Goal: Task Accomplishment & Management: Complete application form

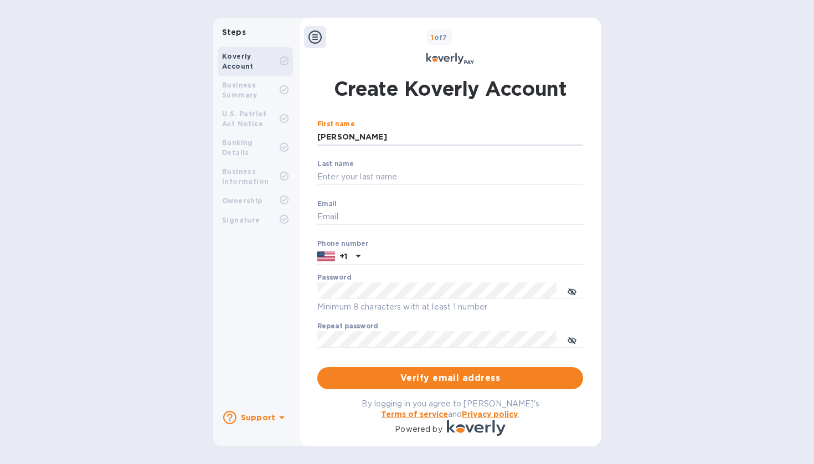
type input "[PERSON_NAME]"
click at [362, 162] on div "Last name ​" at bounding box center [450, 180] width 266 height 40
type input "Vakulenko"
type input "[EMAIL_ADDRESS][DOMAIN_NAME]"
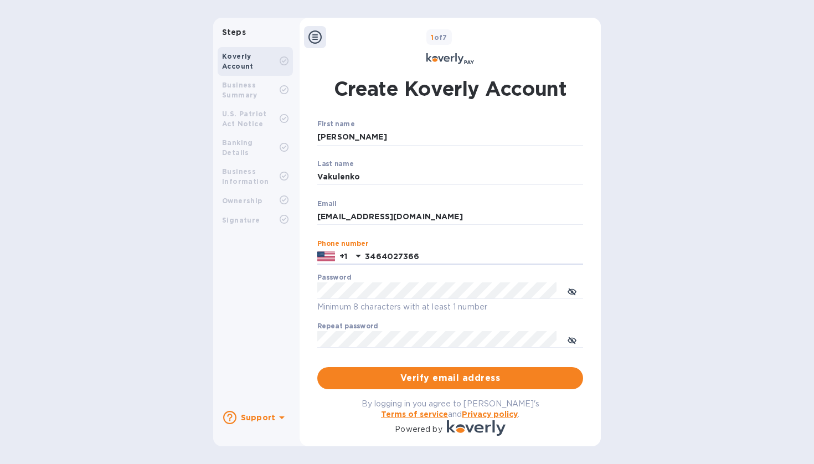
type input "3464027366"
click at [658, 339] on div "Steps Koverly Account Business Summary U.S. Patriot Act Notice Banking Details …" at bounding box center [407, 232] width 814 height 429
click at [501, 370] on button "Verify email address" at bounding box center [450, 378] width 266 height 22
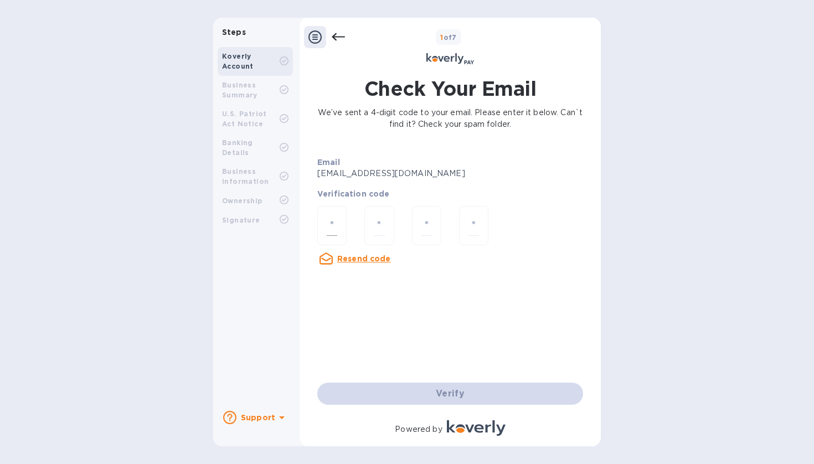
click at [341, 230] on div at bounding box center [331, 225] width 29 height 39
click at [333, 176] on p "[EMAIL_ADDRESS][DOMAIN_NAME]" at bounding box center [402, 174] width 170 height 12
click at [357, 176] on p "[EMAIL_ADDRESS][DOMAIN_NAME]" at bounding box center [402, 174] width 170 height 12
click at [449, 123] on p "We’ve sent a 4-digit code to your email. Please enter it below. Can`t find it? …" at bounding box center [450, 118] width 266 height 23
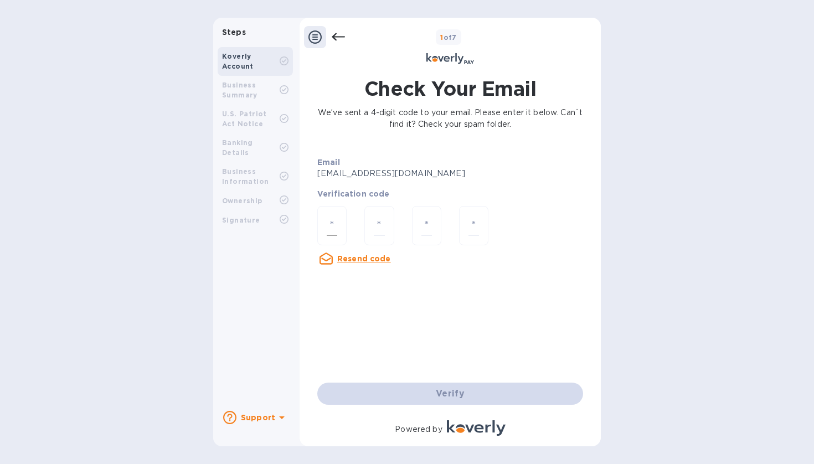
click at [339, 222] on div at bounding box center [331, 225] width 29 height 39
type input "9"
type input "3"
type input "1"
type input "7"
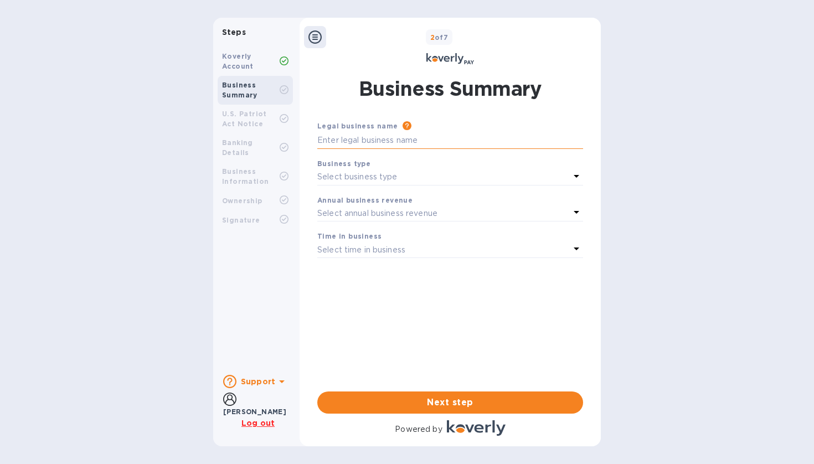
click at [395, 137] on input "text" at bounding box center [450, 140] width 266 height 17
type input "RIVAL USA INC"
click at [384, 174] on p "Select business type" at bounding box center [357, 177] width 80 height 12
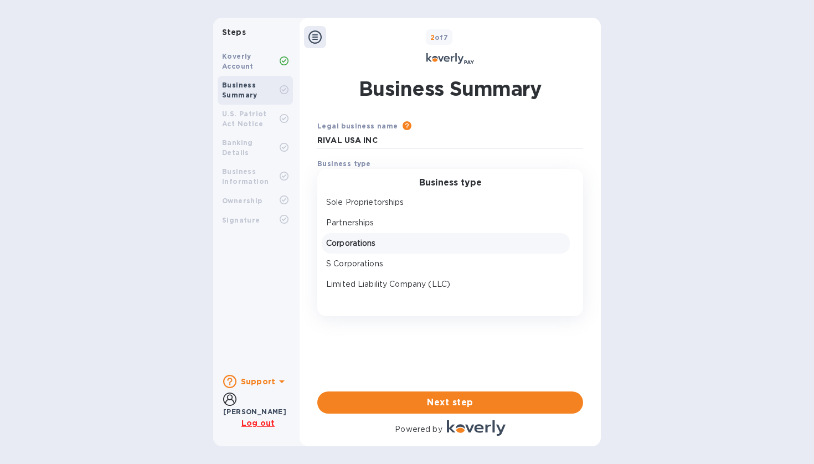
click at [367, 243] on p "Corporations" at bounding box center [445, 244] width 239 height 12
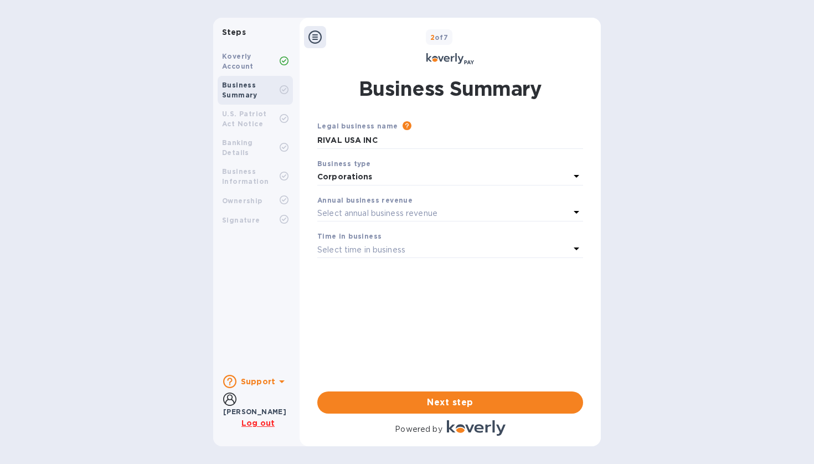
click at [364, 208] on p "Select annual business revenue" at bounding box center [377, 214] width 120 height 12
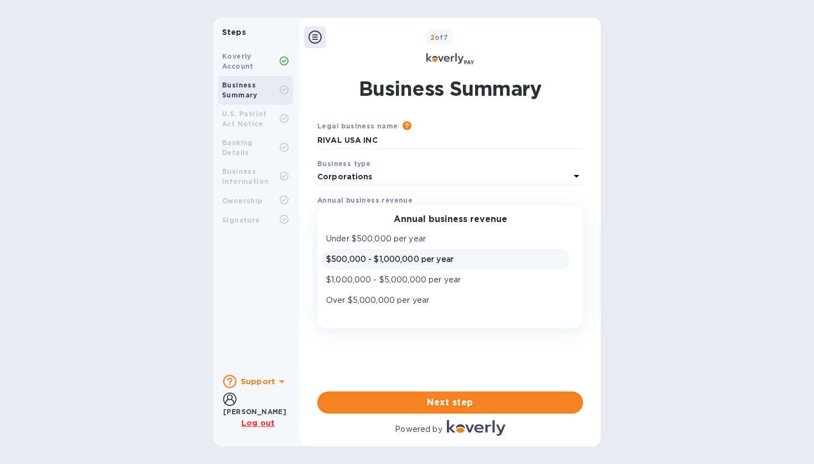
click at [396, 255] on p "$500,000 - $1,000,000 per year" at bounding box center [445, 260] width 239 height 12
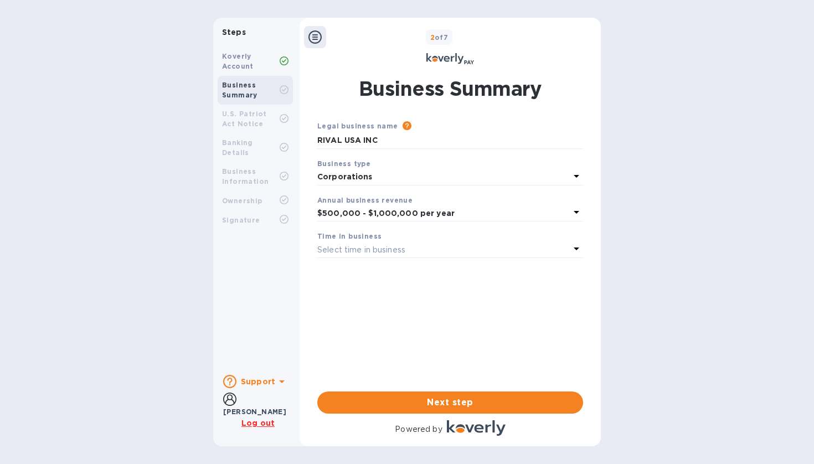
click at [400, 249] on p "Select time in business" at bounding box center [361, 250] width 88 height 12
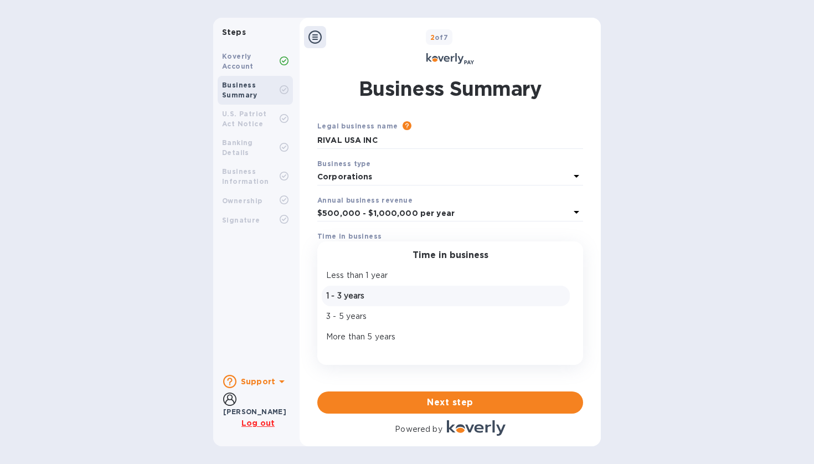
click at [359, 295] on p "1 - 3 years" at bounding box center [445, 296] width 239 height 12
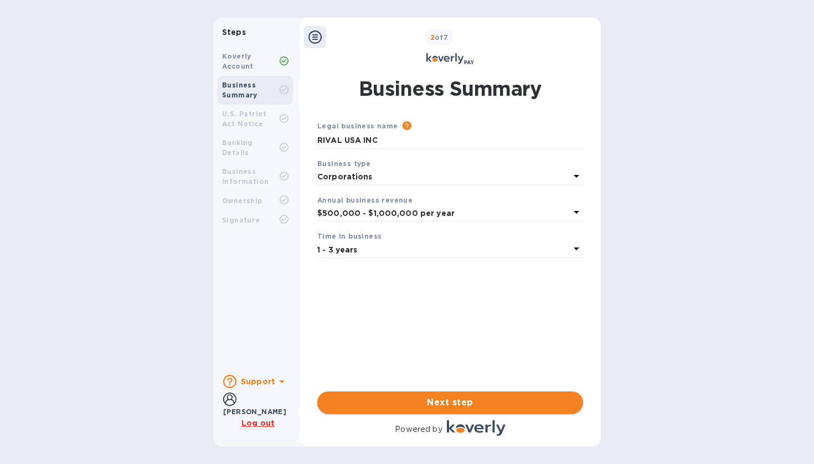
click at [449, 401] on span "Next step" at bounding box center [450, 402] width 248 height 13
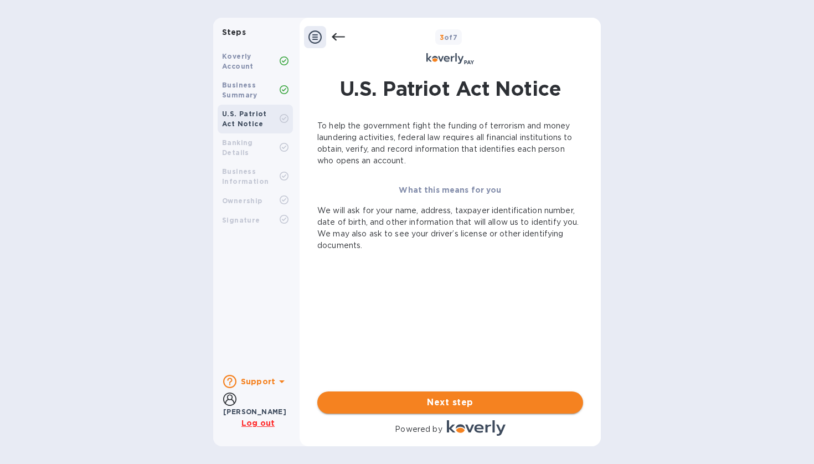
click at [454, 404] on span "Next step" at bounding box center [450, 402] width 248 height 13
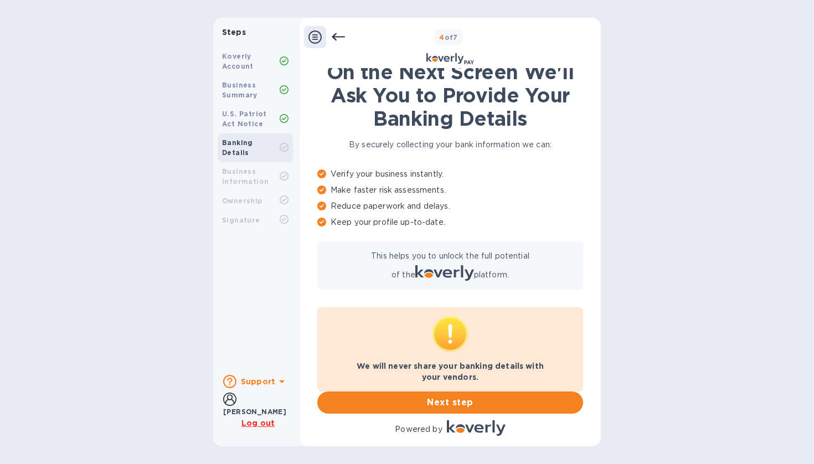
scroll to position [14, 0]
click at [459, 402] on span "Next step" at bounding box center [450, 402] width 248 height 13
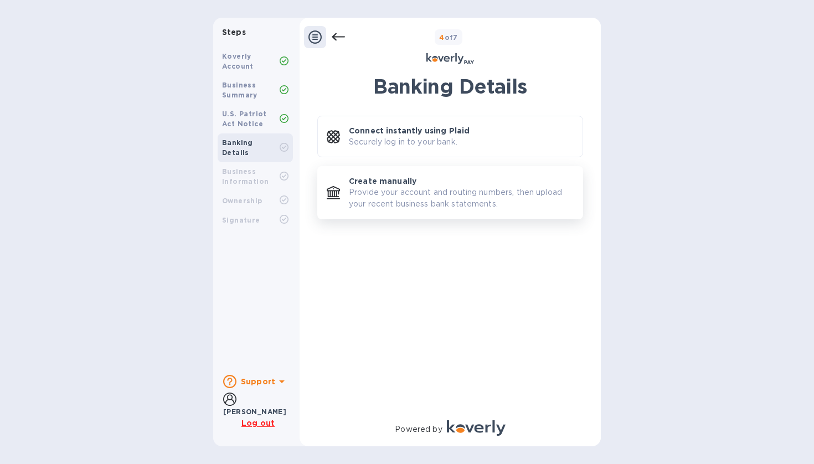
scroll to position [0, 0]
click at [424, 137] on p "Securely log in to your bank." at bounding box center [403, 142] width 109 height 12
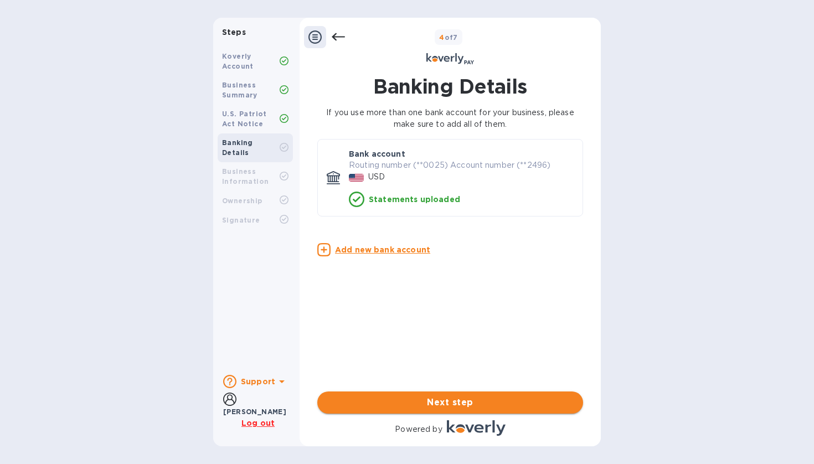
click at [453, 401] on span "Next step" at bounding box center [450, 402] width 248 height 13
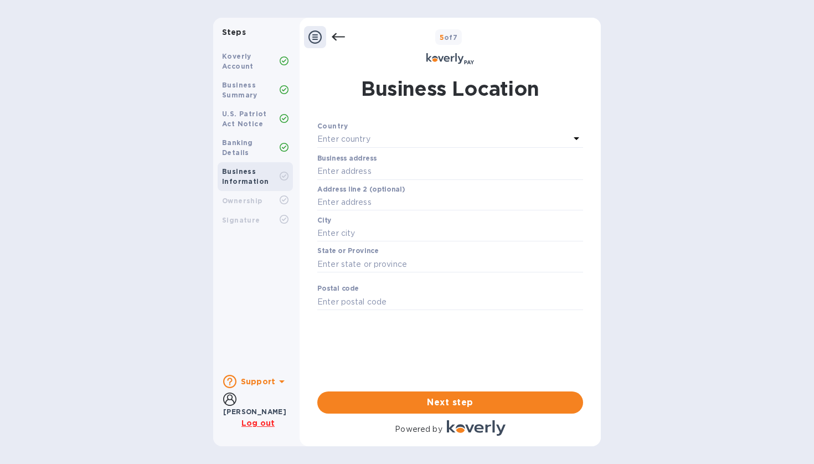
click at [396, 143] on div "Enter country" at bounding box center [443, 140] width 253 height 16
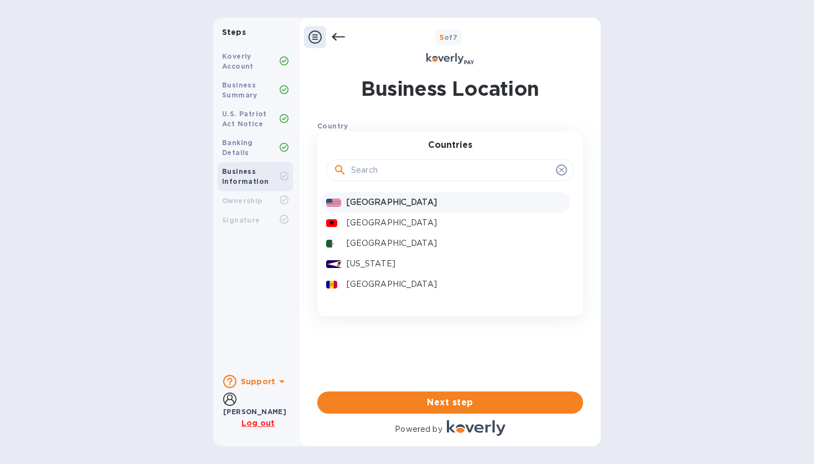
click at [377, 203] on p "[GEOGRAPHIC_DATA]" at bounding box center [456, 203] width 219 height 12
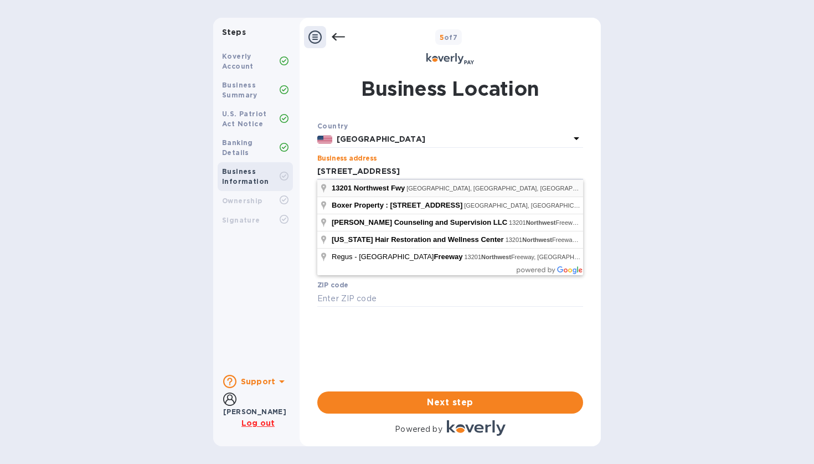
type input "[STREET_ADDRESS]"
type input "[GEOGRAPHIC_DATA]"
type input "77040"
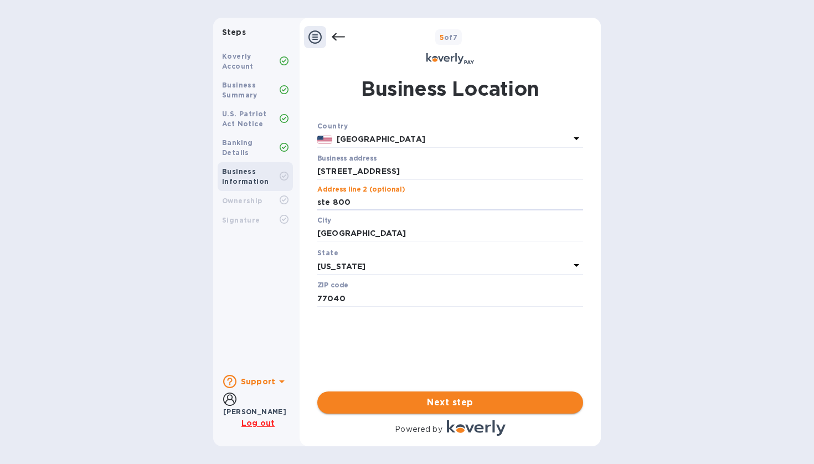
type input "ste 800"
click at [437, 401] on span "Next step" at bounding box center [450, 402] width 248 height 13
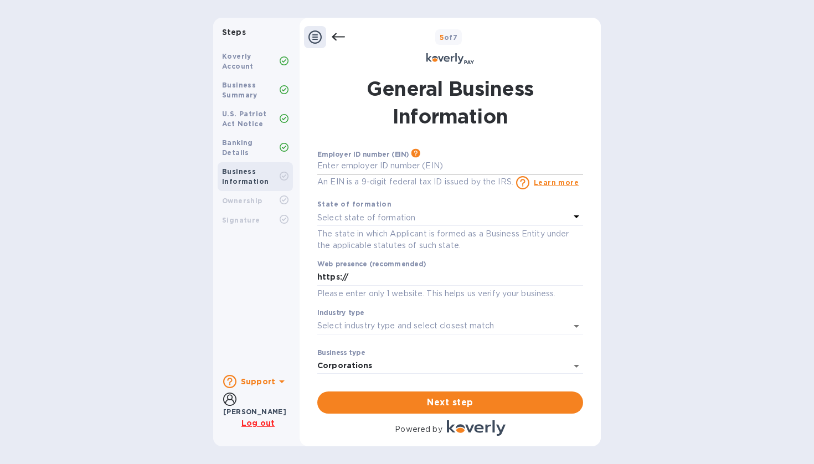
click at [425, 167] on input "text" at bounding box center [450, 166] width 266 height 17
type input "***18"
click at [683, 209] on div "Steps Koverly Account Business Summary U.S. Patriot Act Notice Banking Details …" at bounding box center [407, 232] width 814 height 429
click at [362, 219] on p "Select state of formation" at bounding box center [366, 218] width 98 height 12
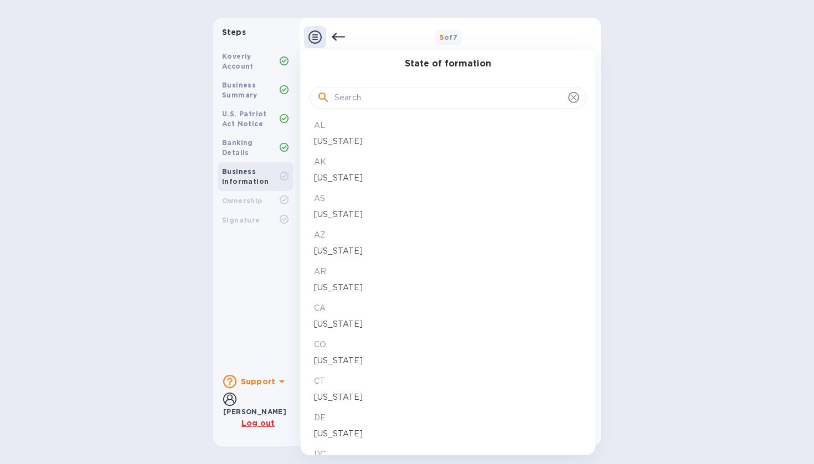
click at [353, 97] on input "text" at bounding box center [448, 98] width 229 height 17
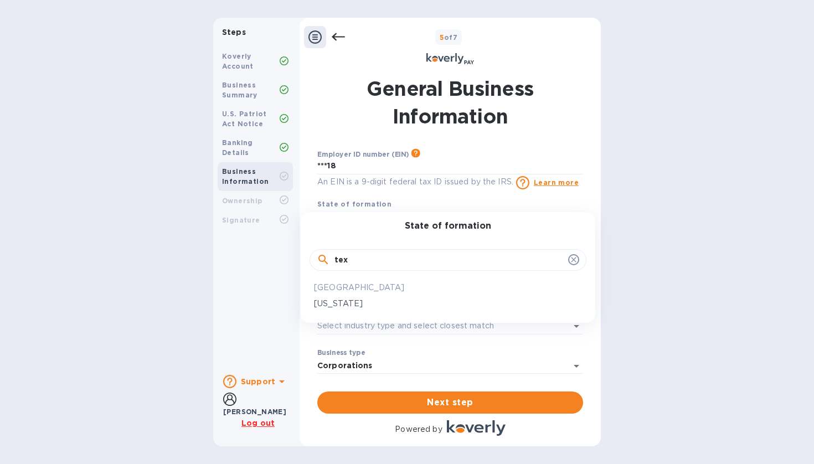
type input "tex"
click at [333, 300] on p "[US_STATE]" at bounding box center [448, 304] width 268 height 12
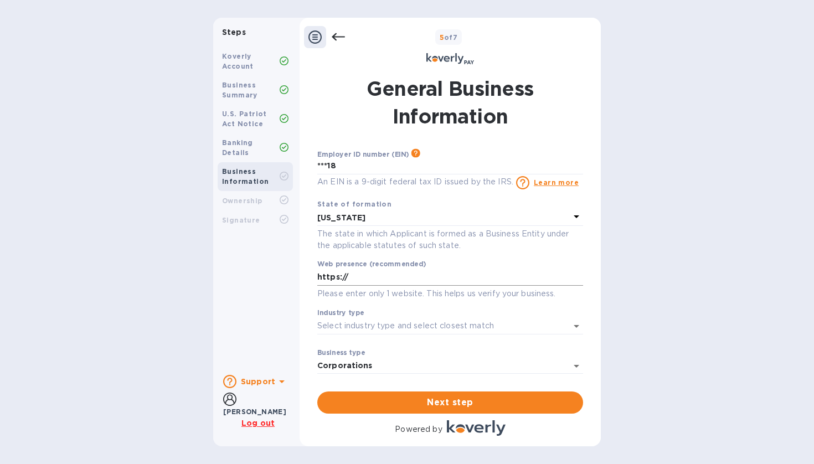
click at [374, 275] on input "https://" at bounding box center [450, 277] width 266 height 17
type input "[URL][DOMAIN_NAME]"
click at [379, 322] on input "Industry type" at bounding box center [434, 326] width 235 height 16
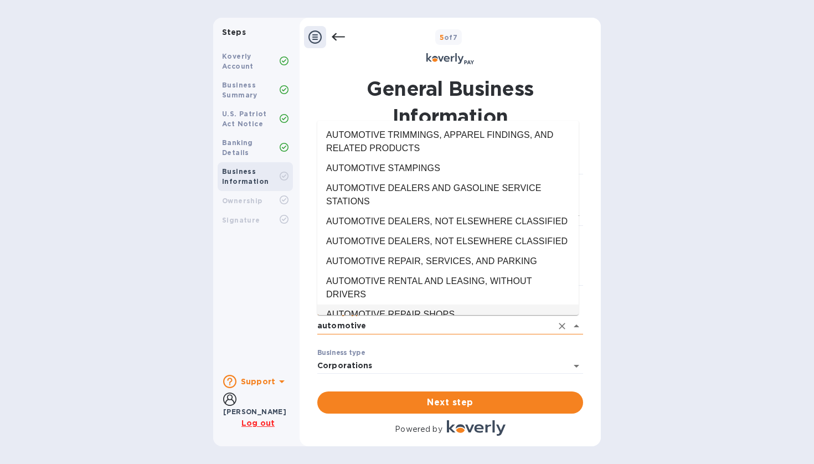
click at [357, 323] on input "automotive" at bounding box center [434, 326] width 235 height 16
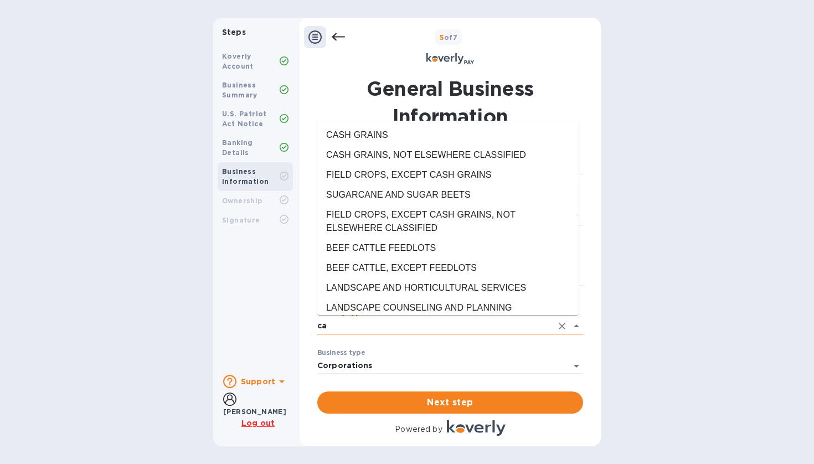
type input "c"
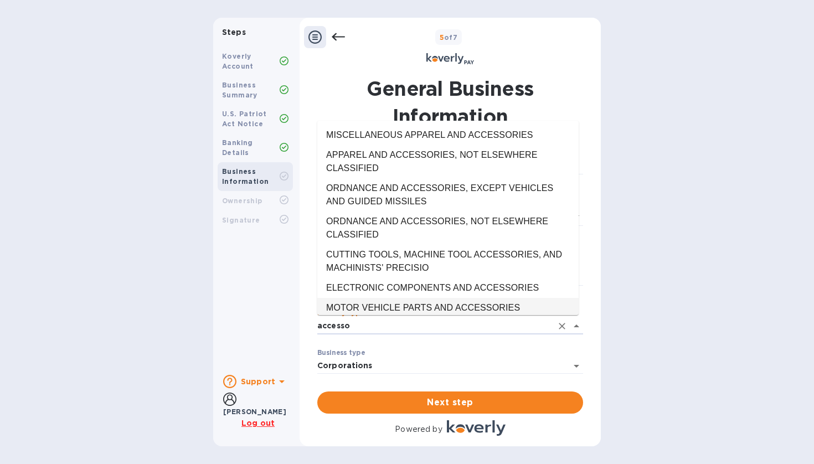
click at [427, 303] on li "MOTOR VEHICLE PARTS AND ACCESSORIES" at bounding box center [447, 308] width 261 height 20
type input "MOTOR VEHICLE PARTS AND ACCESSORIES"
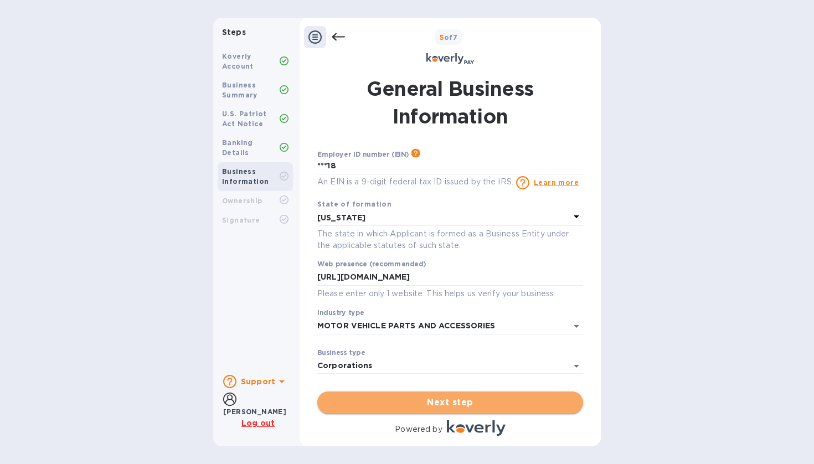
click at [423, 409] on button "Next step" at bounding box center [450, 403] width 266 height 22
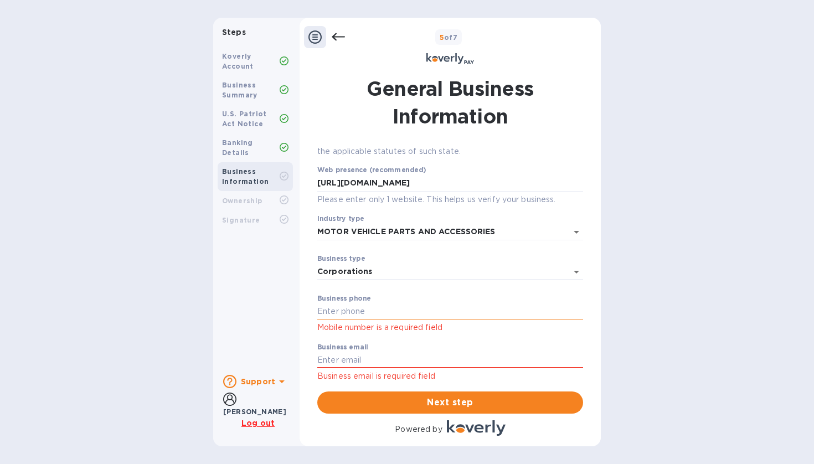
scroll to position [93, 0]
type input "3464027366"
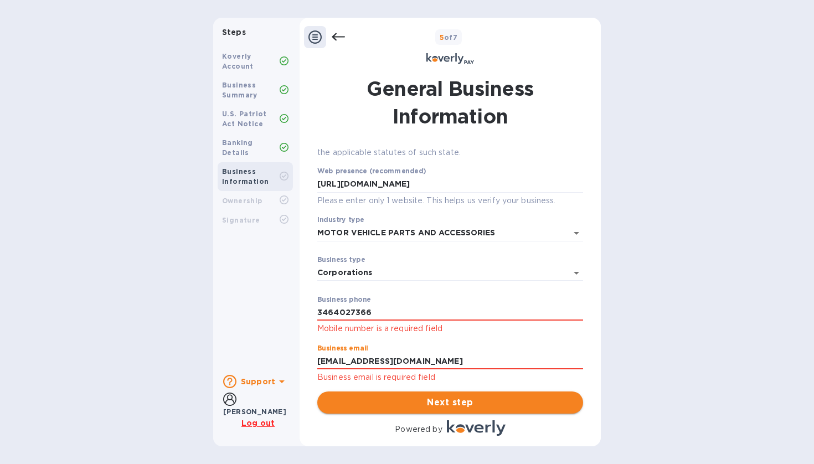
type input "[EMAIL_ADDRESS][DOMAIN_NAME]"
click at [420, 400] on span "Next step" at bounding box center [450, 402] width 248 height 13
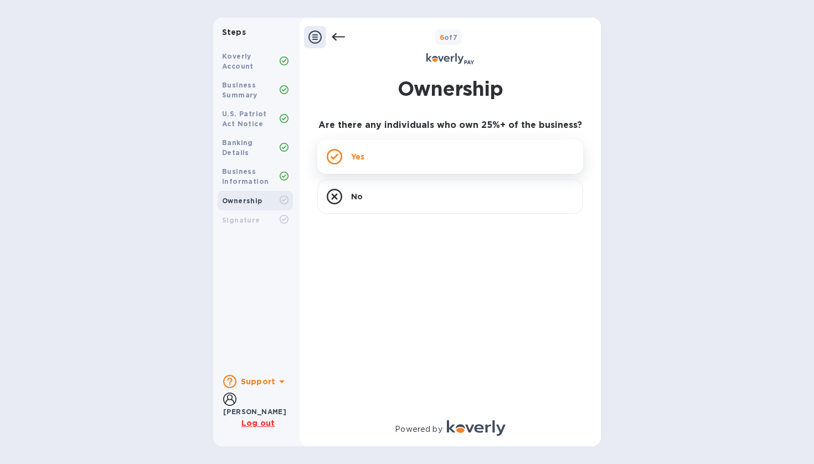
click at [386, 153] on div "Yes" at bounding box center [450, 157] width 266 height 34
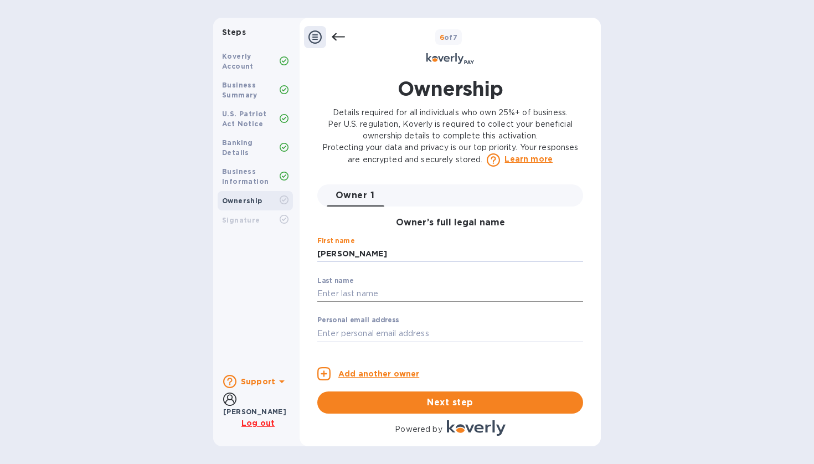
type input "[PERSON_NAME]"
type input "Vakulenko"
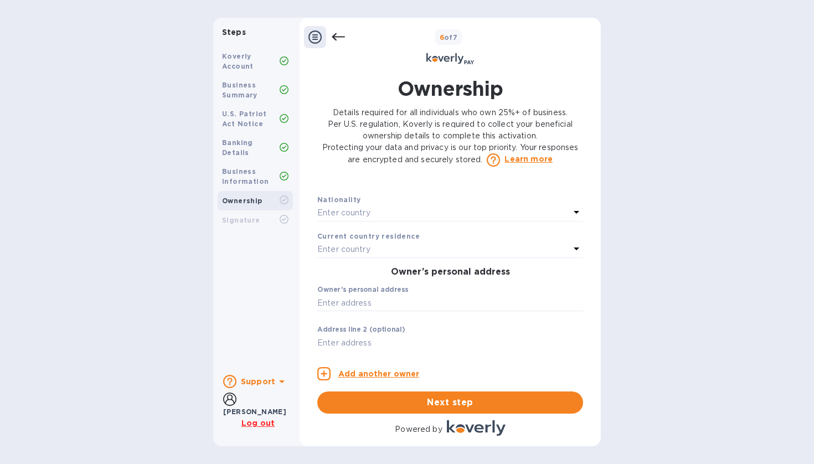
scroll to position [262, 0]
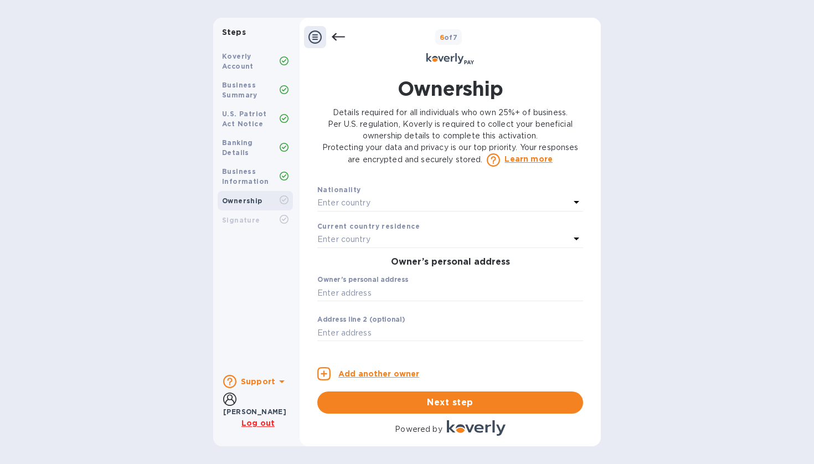
type input "[EMAIL_ADDRESS][DOMAIN_NAME]"
click at [380, 211] on div "Enter country" at bounding box center [443, 203] width 253 height 16
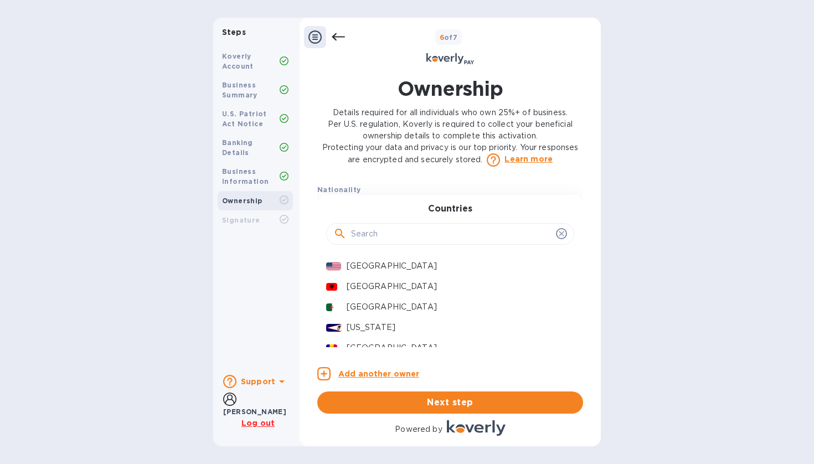
click at [378, 243] on input "text" at bounding box center [451, 234] width 200 height 17
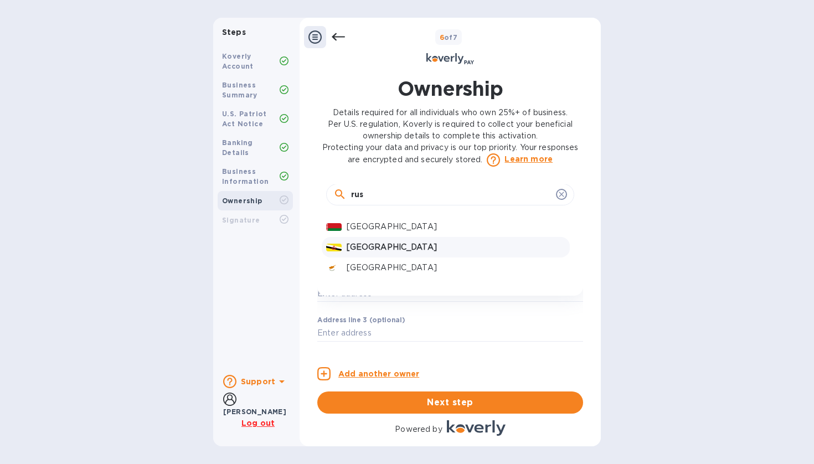
scroll to position [297, 0]
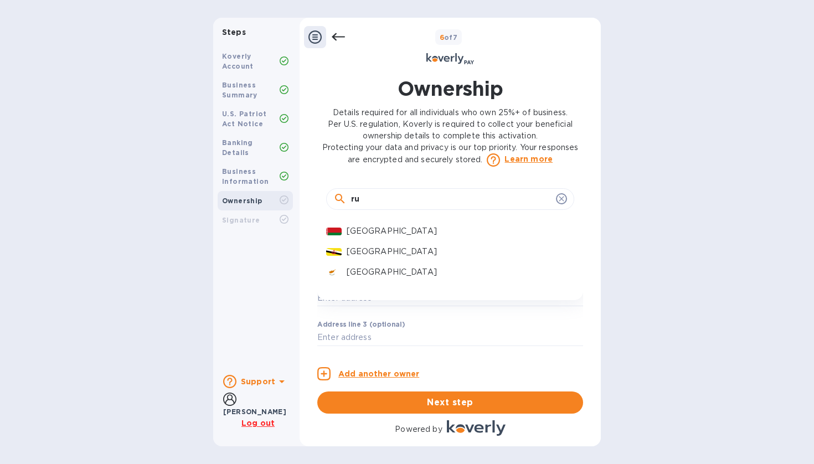
type input "r"
click at [629, 209] on div "Steps Koverly Account Business Summary U.S. Patriot Act Notice Banking Details …" at bounding box center [407, 232] width 814 height 429
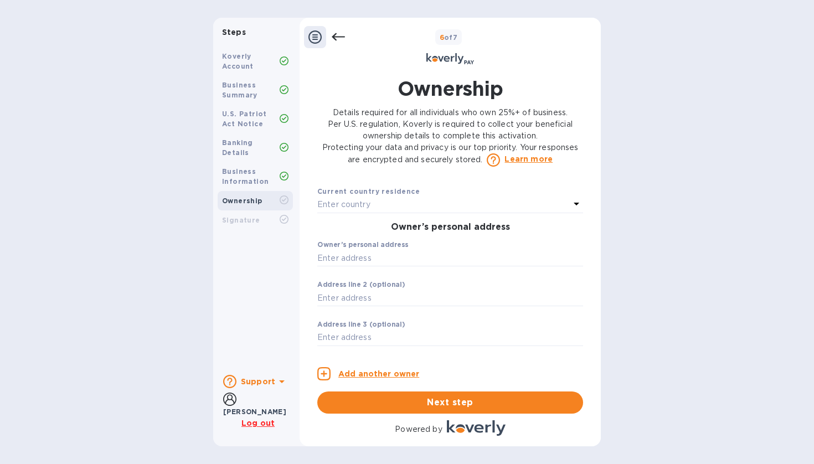
click at [413, 213] on div "Enter country" at bounding box center [443, 205] width 253 height 16
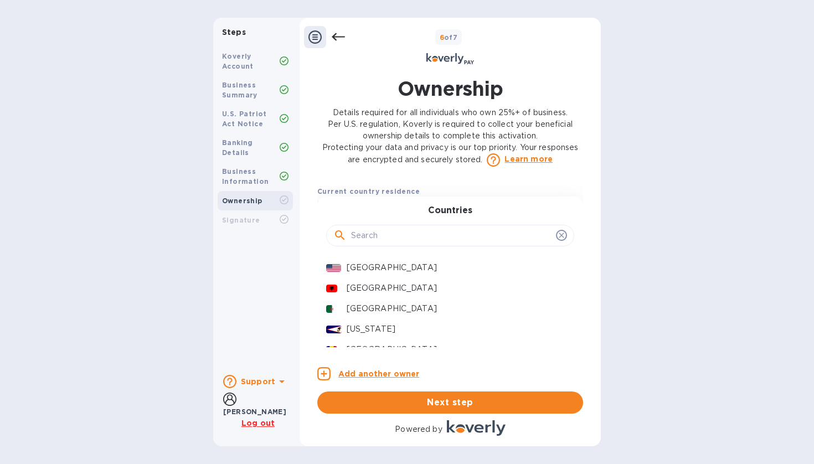
click at [389, 243] on input "text" at bounding box center [451, 236] width 200 height 17
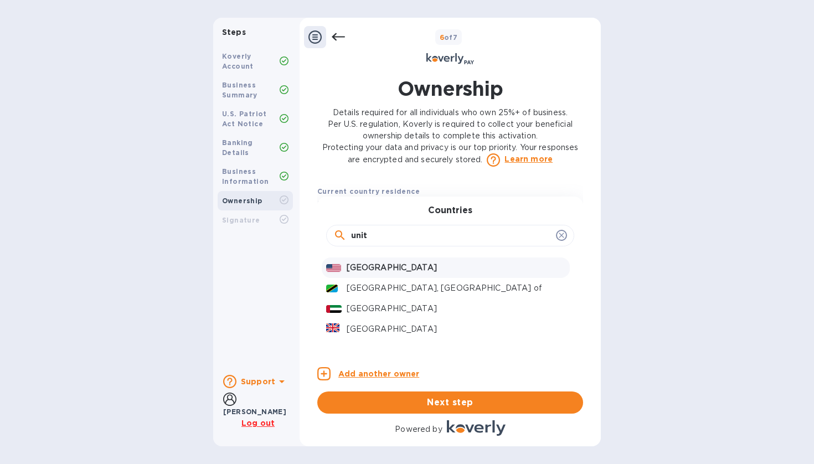
type input "unit"
click at [375, 274] on p "[GEOGRAPHIC_DATA]" at bounding box center [456, 268] width 219 height 12
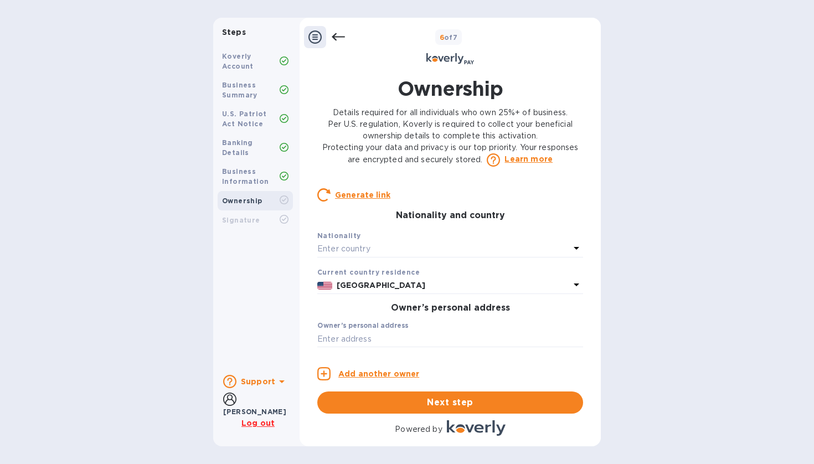
scroll to position [212, 0]
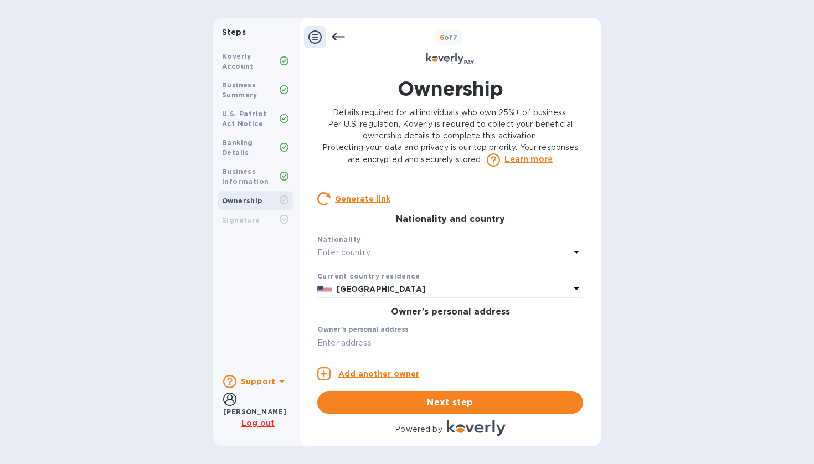
click at [372, 256] on div "Enter country" at bounding box center [443, 253] width 253 height 16
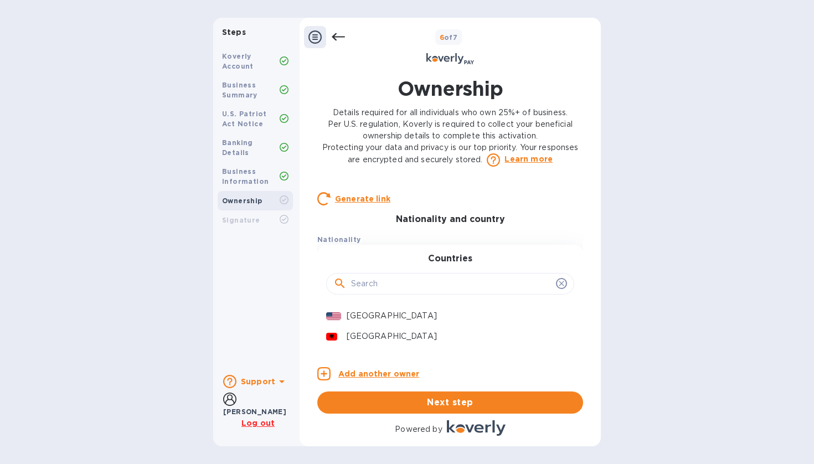
click at [378, 295] on div at bounding box center [450, 284] width 248 height 22
click at [377, 292] on input "text" at bounding box center [451, 284] width 200 height 17
click at [405, 292] on input "text" at bounding box center [451, 284] width 200 height 17
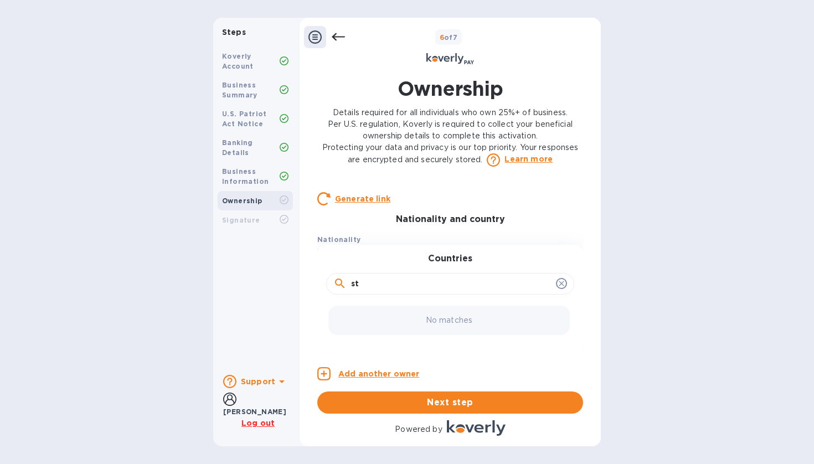
type input "s"
type input "saint"
click at [390, 342] on p "Saint Kitts and Nevis" at bounding box center [456, 337] width 219 height 12
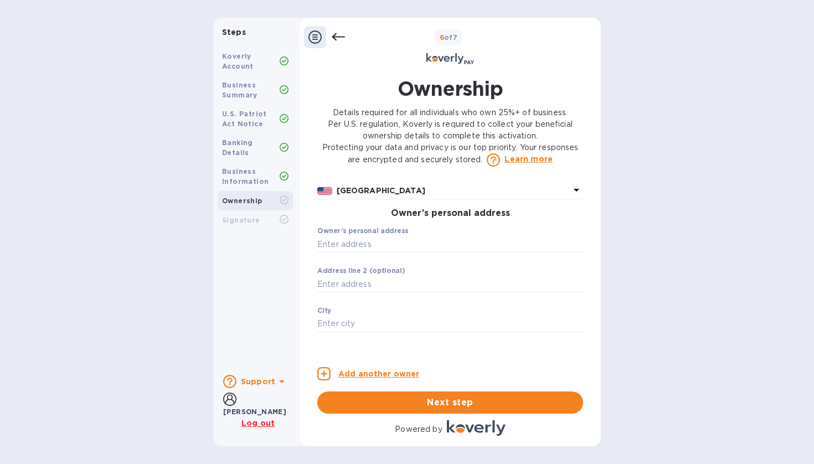
scroll to position [311, 0]
click at [380, 251] on input "text" at bounding box center [450, 243] width 266 height 17
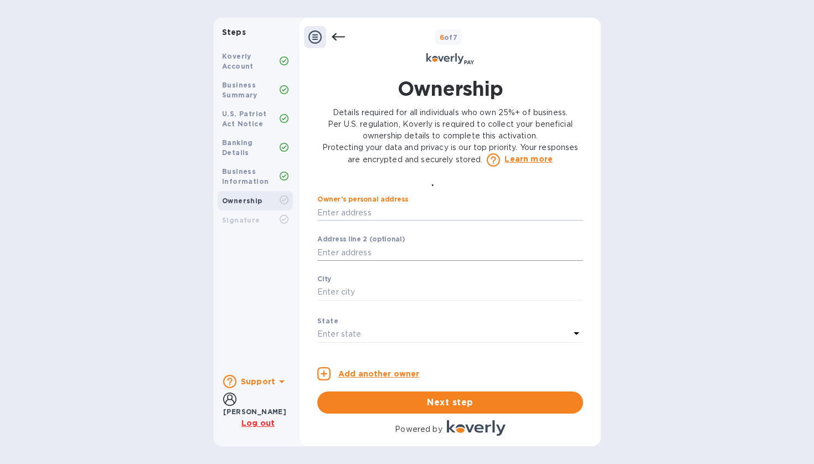
scroll to position [336, 0]
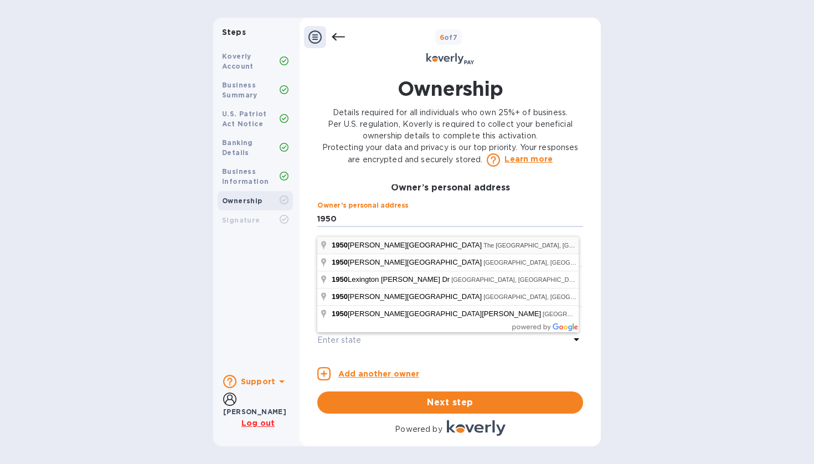
type input "[STREET_ADDRESS][PERSON_NAME]"
type input "The Woodlands"
type input "77380"
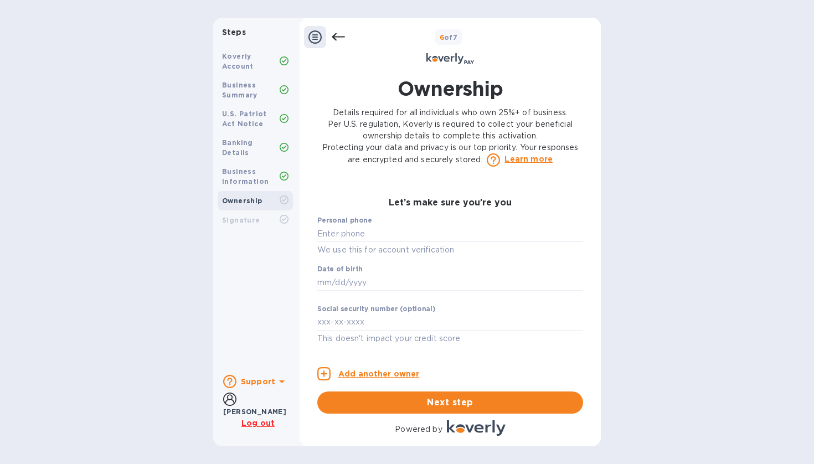
scroll to position [545, 0]
type input "***66"
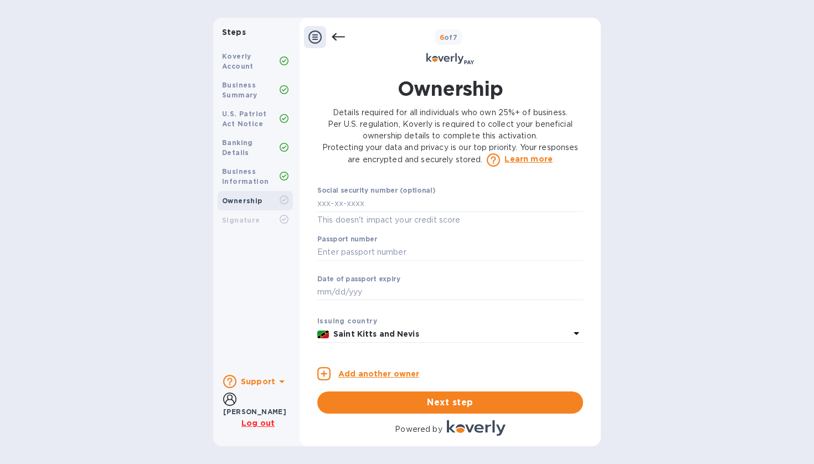
scroll to position [677, 0]
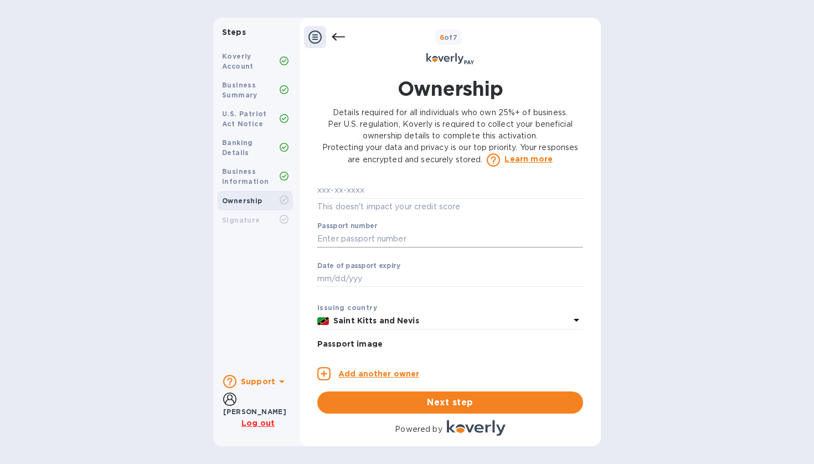
type input "***87"
click at [397, 240] on input "text" at bounding box center [450, 239] width 266 height 17
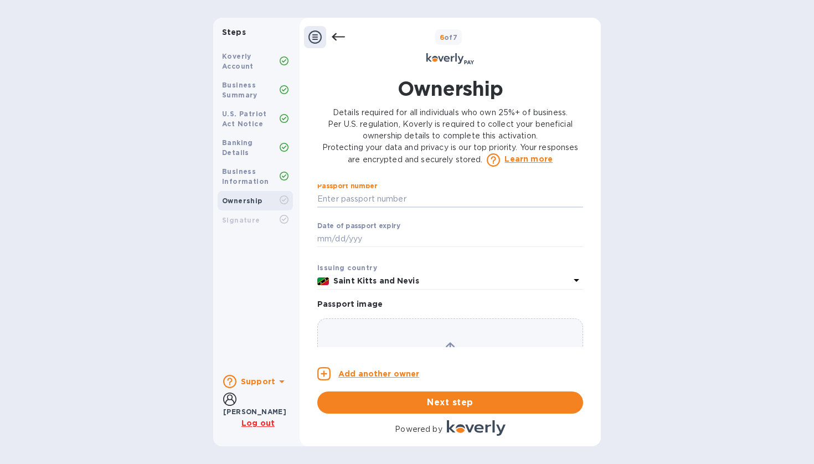
scroll to position [715, 0]
type input "***08"
click at [360, 249] on input "text" at bounding box center [450, 240] width 266 height 17
type input "***32"
click at [668, 260] on div "Steps Koverly Account Business Summary U.S. Patriot Act Notice Banking Details …" at bounding box center [407, 232] width 814 height 429
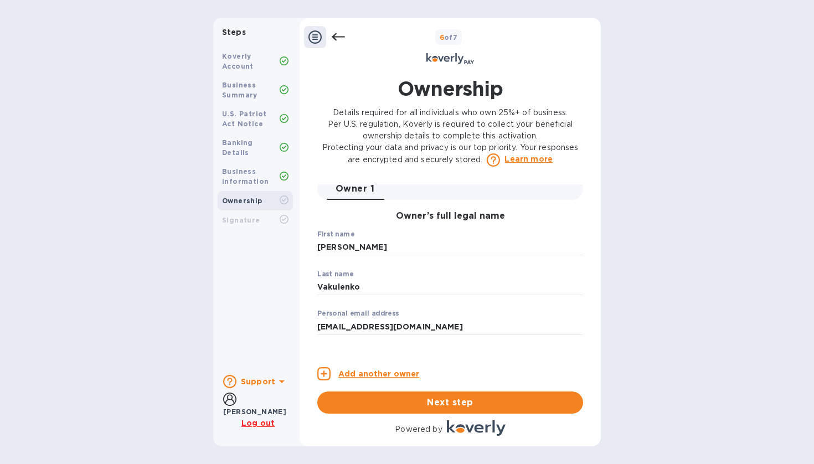
scroll to position [0, 0]
click at [346, 244] on input "[PERSON_NAME]" at bounding box center [450, 247] width 266 height 17
type input "[PERSON_NAME]"
click at [344, 282] on input "Vakulenko" at bounding box center [450, 287] width 266 height 17
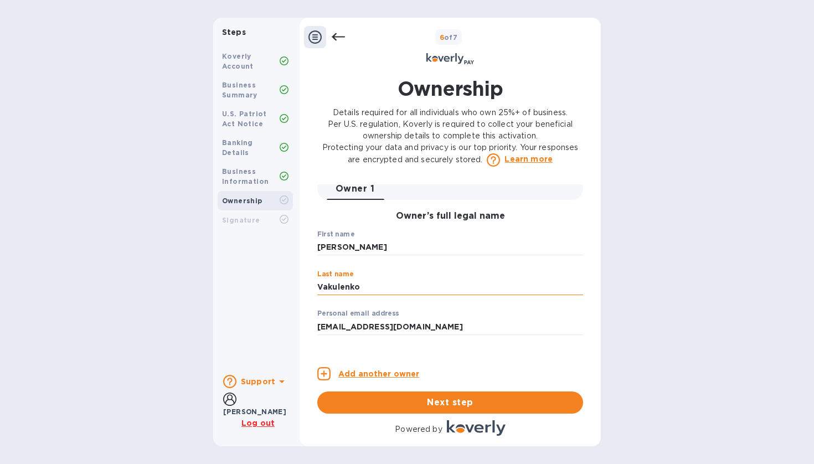
click at [344, 282] on input "Vakulenko" at bounding box center [450, 287] width 266 height 17
type input "Kazantsev"
click at [715, 299] on div "Steps Koverly Account Business Summary U.S. Patriot Act Notice Banking Details …" at bounding box center [407, 232] width 814 height 429
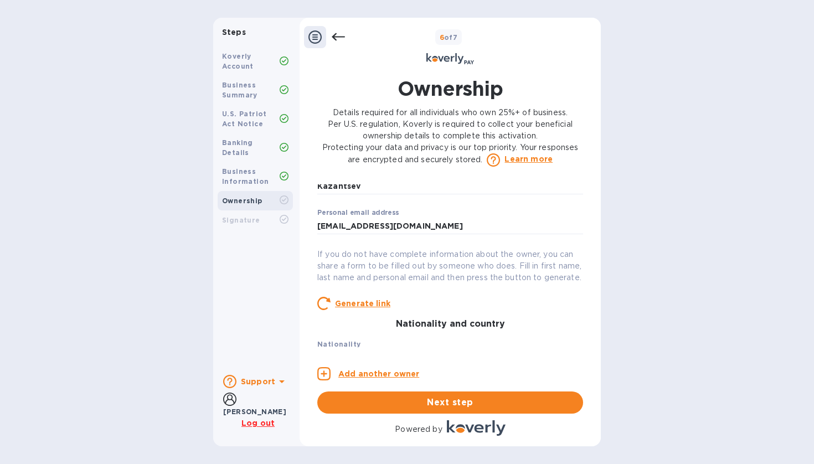
scroll to position [105, 0]
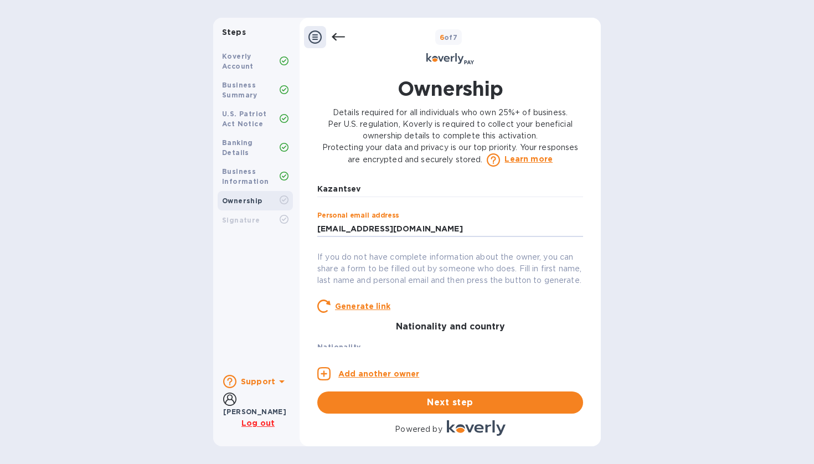
drag, startPoint x: 362, startPoint y: 229, endPoint x: 298, endPoint y: 229, distance: 64.2
click at [298, 229] on div "Steps Koverly Account Business Summary U.S. Patriot Act Notice Banking Details …" at bounding box center [407, 232] width 388 height 429
type input "[PERSON_NAME][EMAIL_ADDRESS][DOMAIN_NAME]"
click at [639, 238] on div "Steps Koverly Account Business Summary U.S. Patriot Act Notice Banking Details …" at bounding box center [407, 232] width 814 height 429
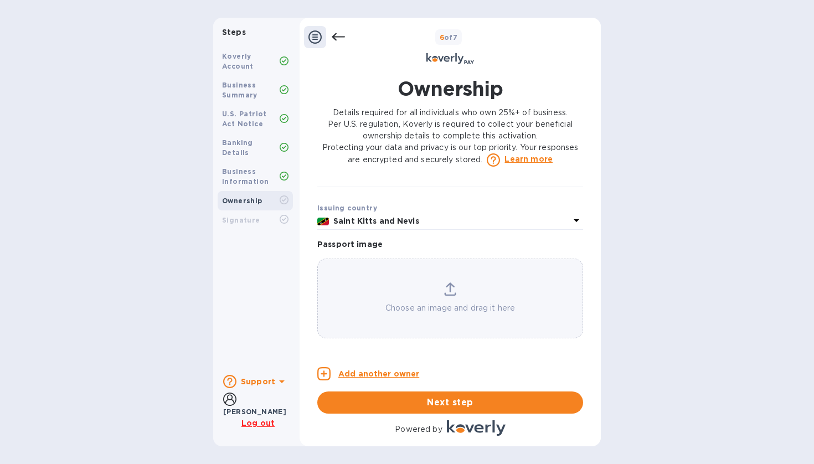
scroll to position [783, 0]
click at [437, 291] on div "Choose an image and drag it here" at bounding box center [450, 298] width 265 height 32
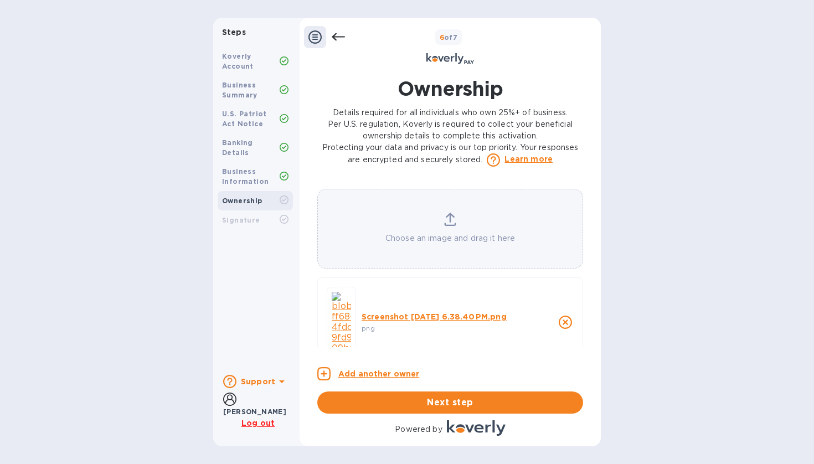
scroll to position [0, 0]
click at [459, 404] on span "Next step" at bounding box center [450, 402] width 248 height 13
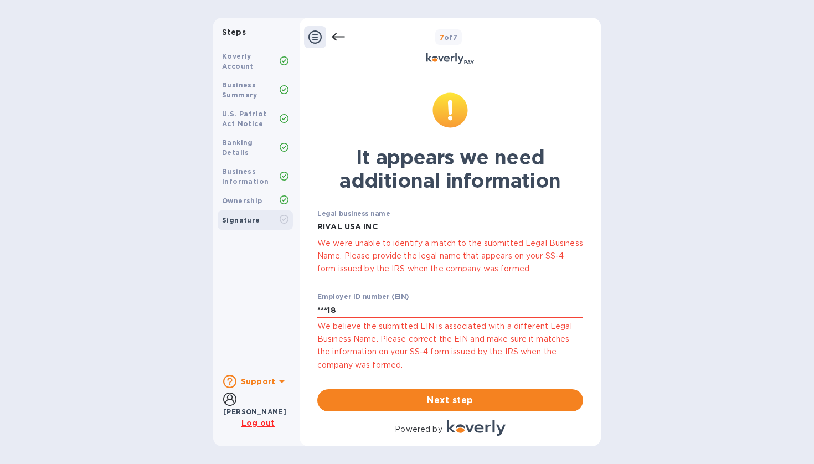
click at [405, 226] on input "RIVAL USA INC" at bounding box center [450, 227] width 266 height 17
type input "RIVAL USA INC."
click at [440, 259] on p "We were unable to identify a match to the submitted Legal Business Name. Please…" at bounding box center [450, 256] width 266 height 39
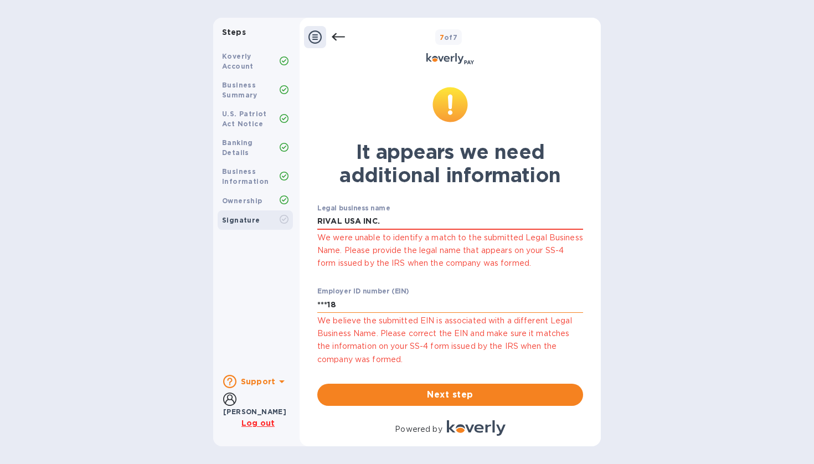
click at [395, 304] on input "***18" at bounding box center [450, 304] width 266 height 17
type input "***18"
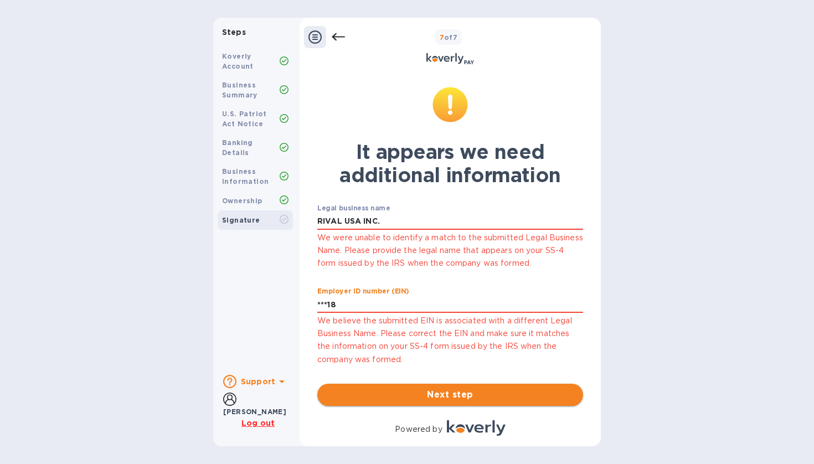
click at [462, 388] on span "Next step" at bounding box center [450, 394] width 248 height 13
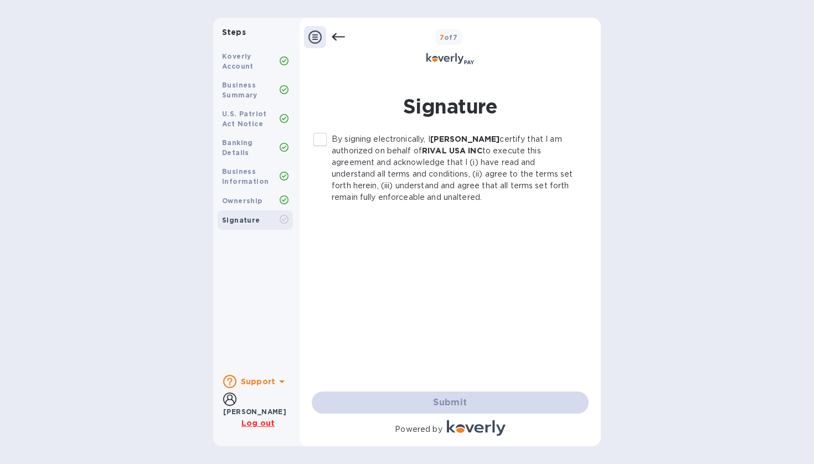
click at [321, 140] on input "By signing electronically, I [PERSON_NAME] certify that I am authorized on beha…" at bounding box center [319, 139] width 23 height 23
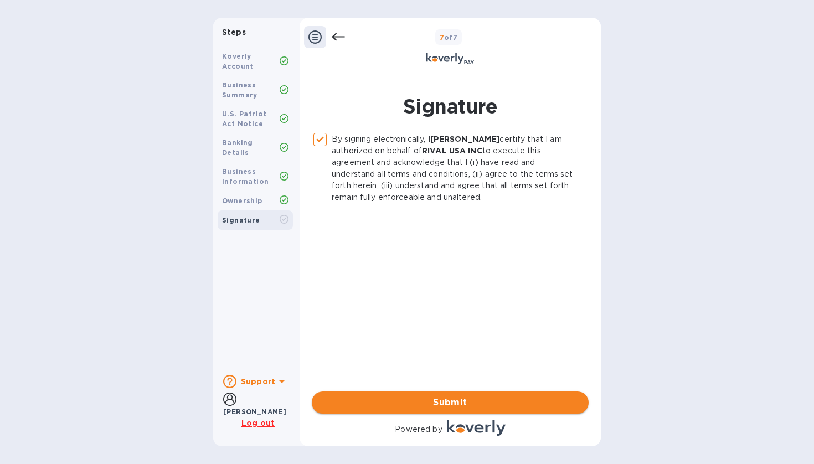
click at [466, 394] on button "Submit" at bounding box center [450, 403] width 277 height 22
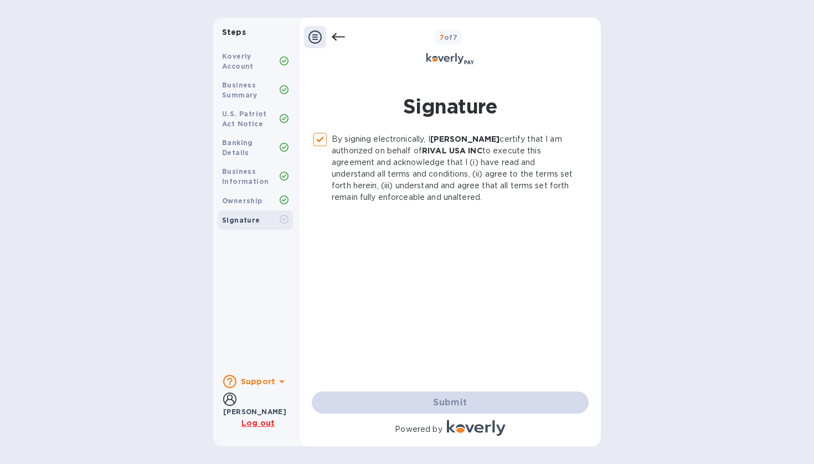
checkbox input "false"
